Goal: Information Seeking & Learning: Compare options

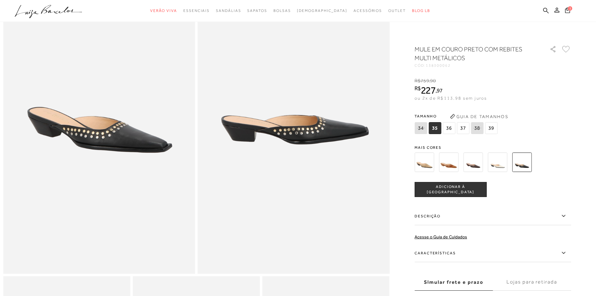
scroll to position [94, 0]
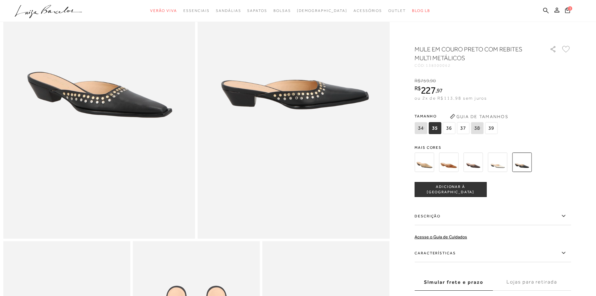
click at [502, 165] on img at bounding box center [497, 161] width 19 height 19
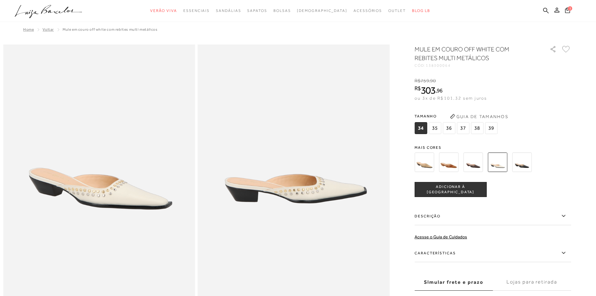
click at [425, 162] on img at bounding box center [424, 161] width 19 height 19
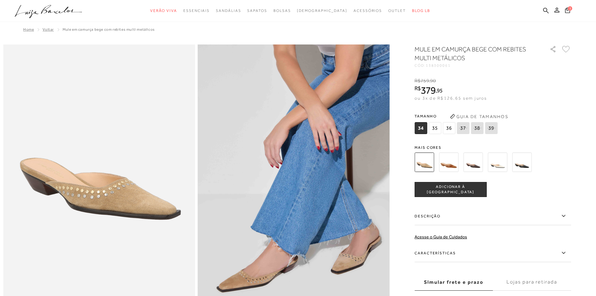
click at [456, 161] on img at bounding box center [448, 161] width 19 height 19
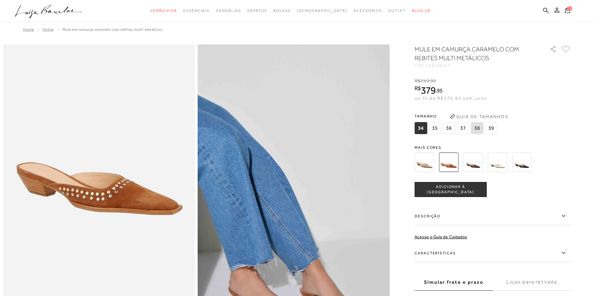
click at [481, 165] on img at bounding box center [473, 161] width 19 height 19
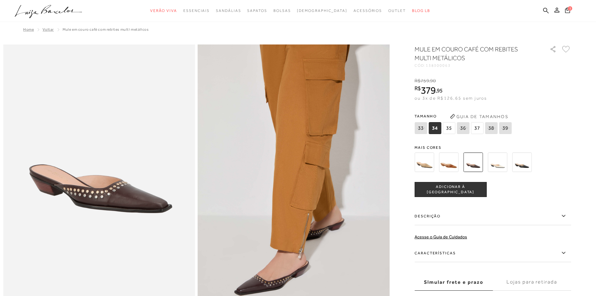
click at [521, 164] on img at bounding box center [522, 161] width 19 height 19
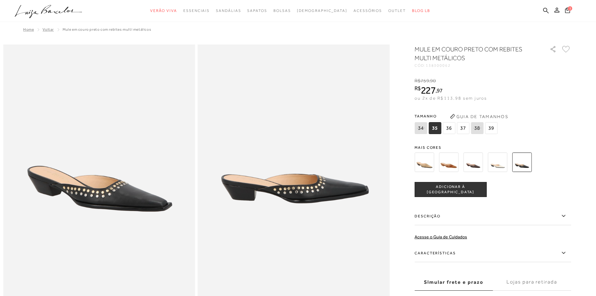
click at [498, 168] on img at bounding box center [497, 161] width 19 height 19
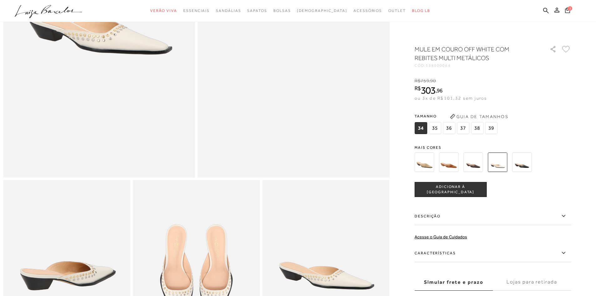
scroll to position [157, 0]
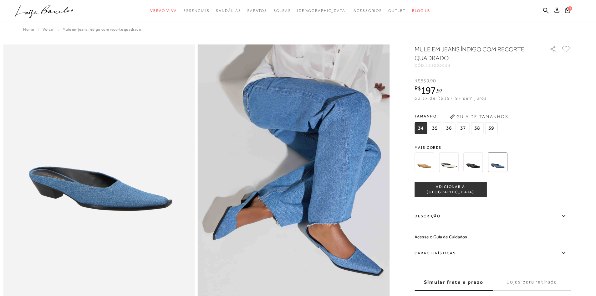
click at [456, 167] on img at bounding box center [448, 161] width 19 height 19
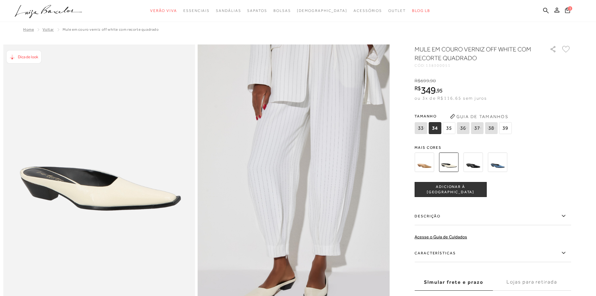
click at [482, 168] on img at bounding box center [473, 161] width 19 height 19
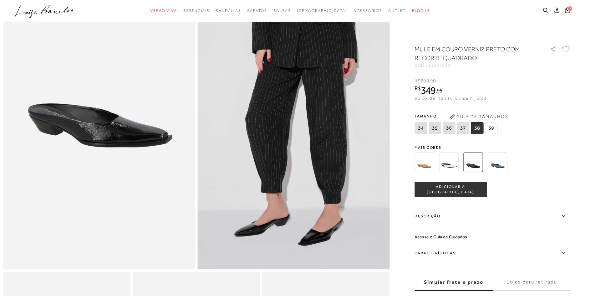
scroll to position [63, 0]
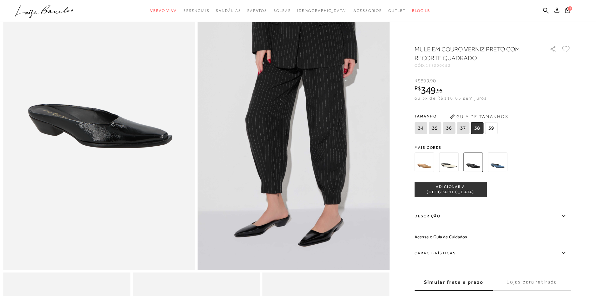
click at [430, 167] on img at bounding box center [424, 161] width 19 height 19
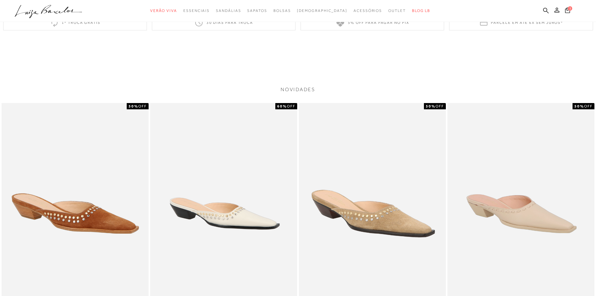
scroll to position [564, 0]
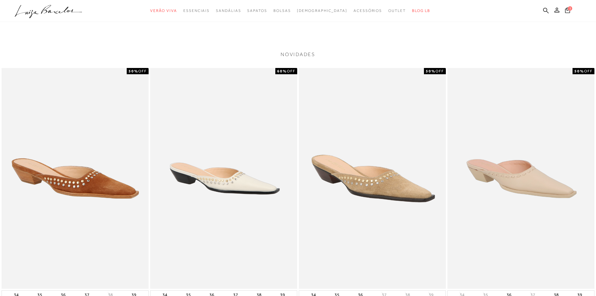
click at [261, 204] on img at bounding box center [223, 178] width 147 height 221
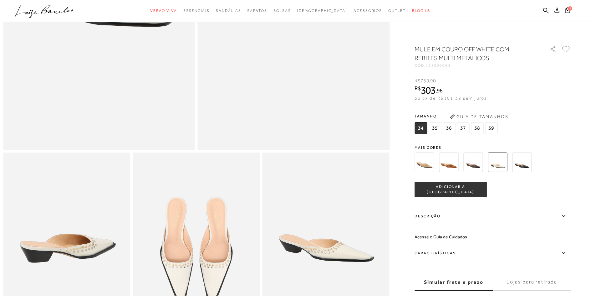
scroll to position [94, 0]
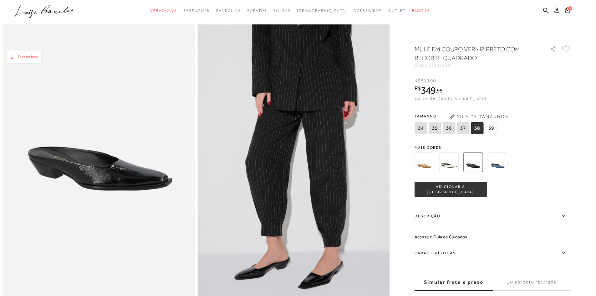
scroll to position [31, 0]
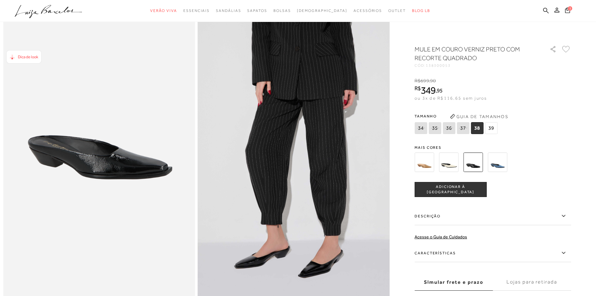
click at [426, 162] on img at bounding box center [424, 161] width 19 height 19
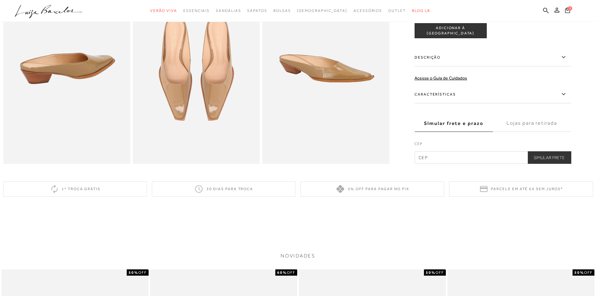
scroll to position [344, 0]
